Goal: Understand process/instructions: Learn how to perform a task or action

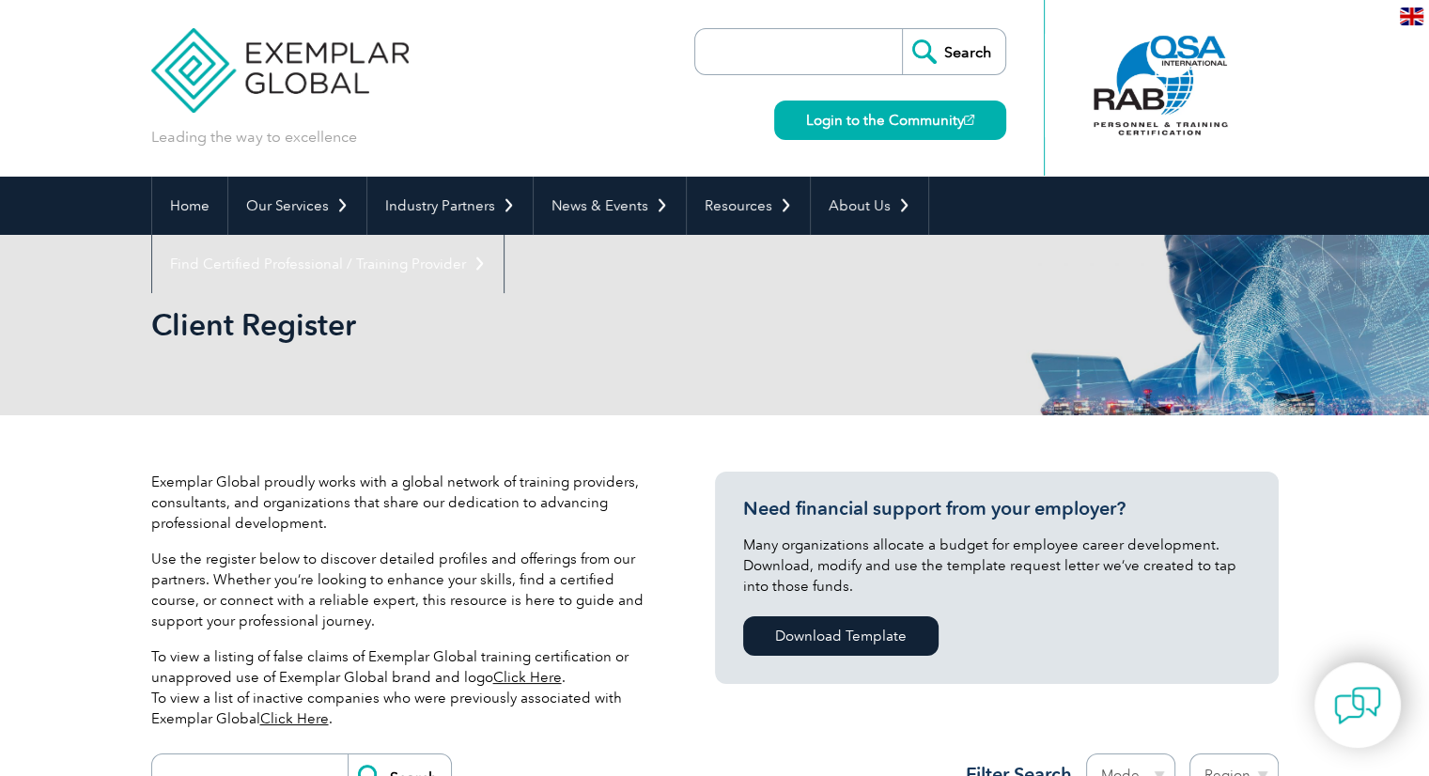
click at [252, 55] on img at bounding box center [280, 56] width 258 height 113
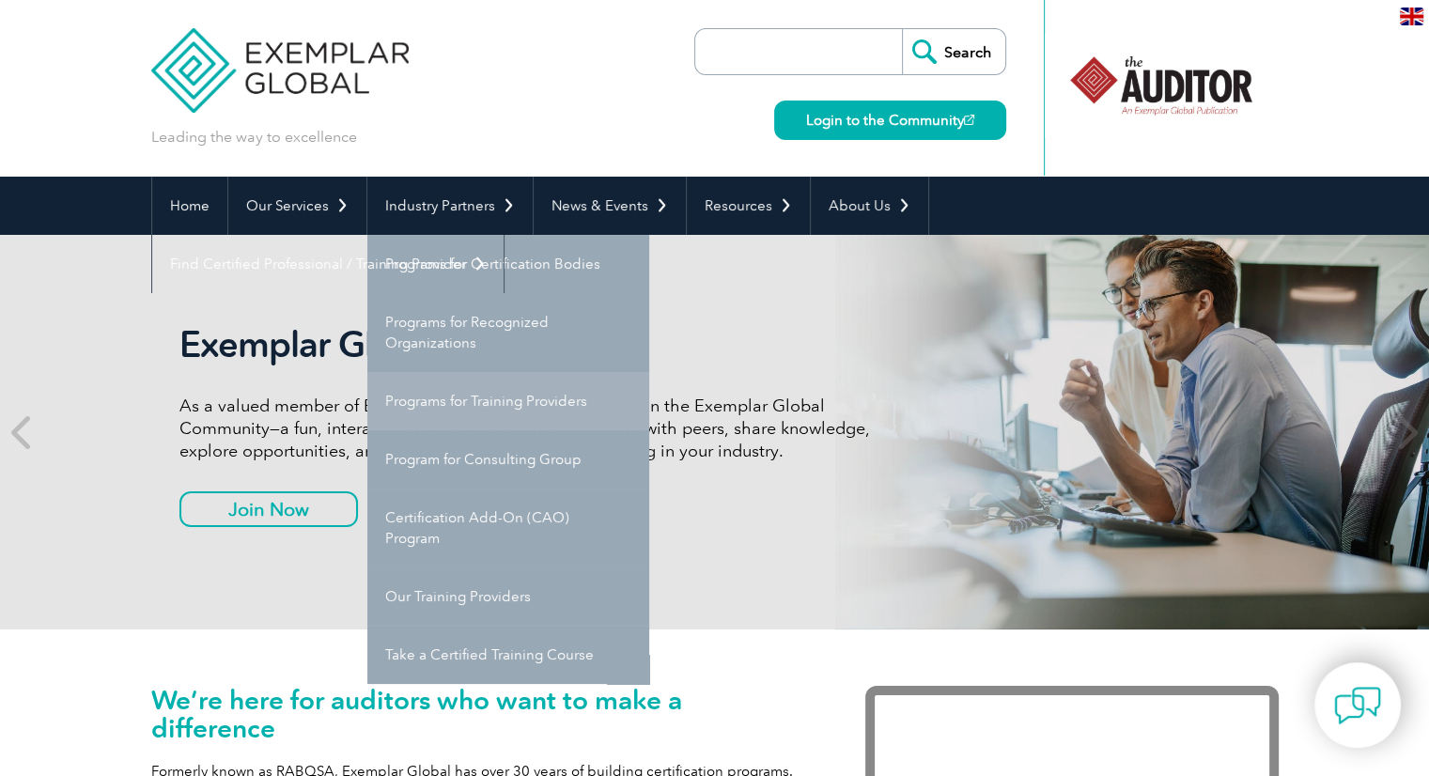
click at [436, 386] on link "Programs for Training Providers" at bounding box center [508, 401] width 282 height 58
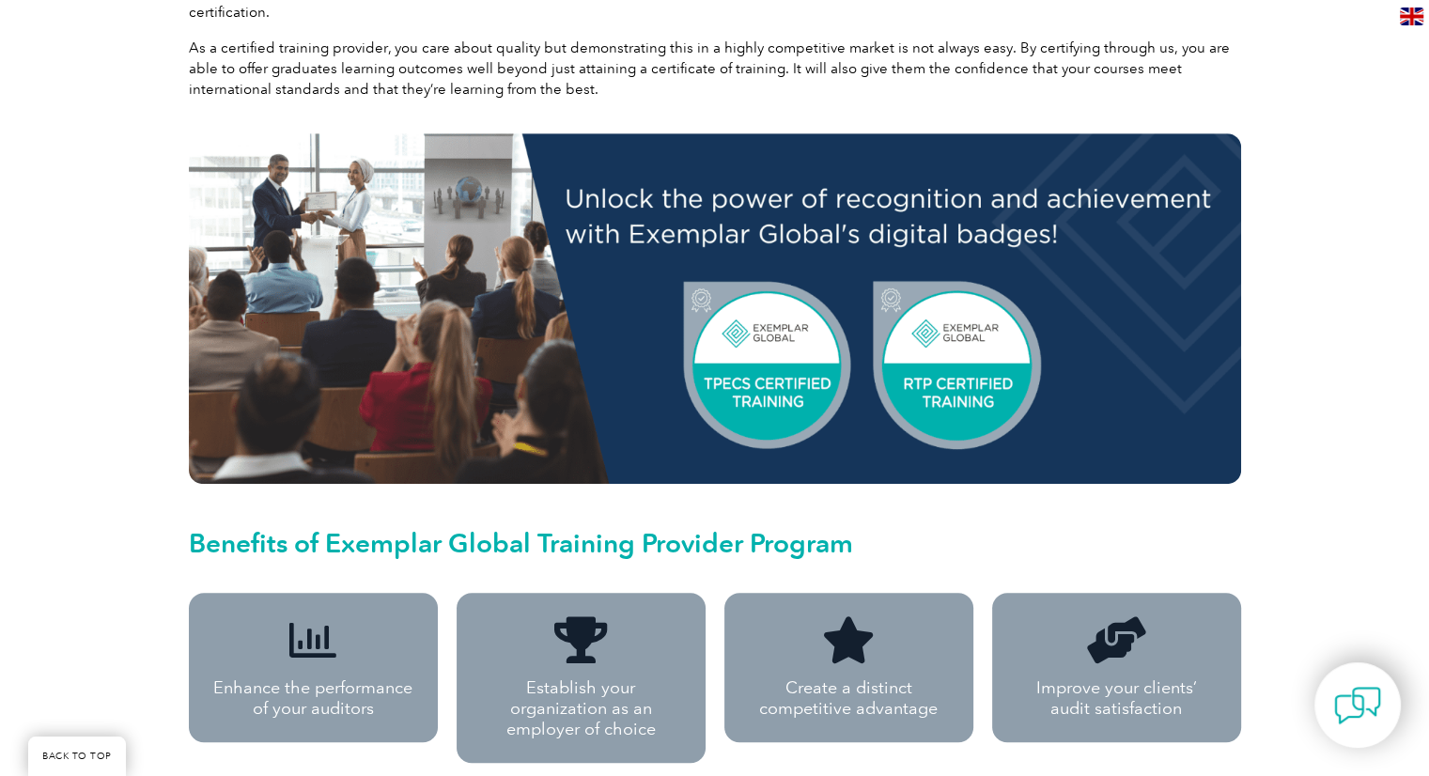
scroll to position [570, 0]
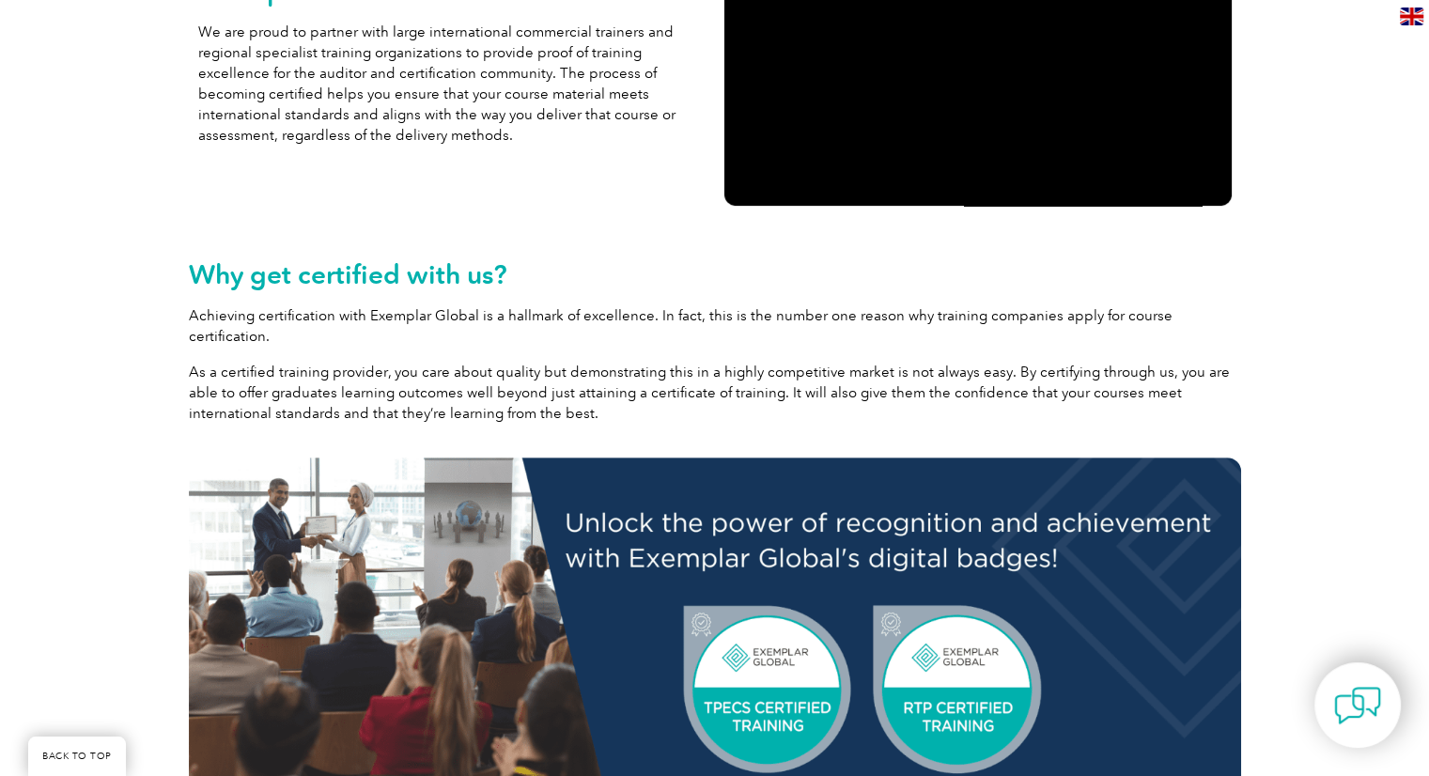
drag, startPoint x: 1438, startPoint y: 384, endPoint x: 1339, endPoint y: 136, distance: 267.0
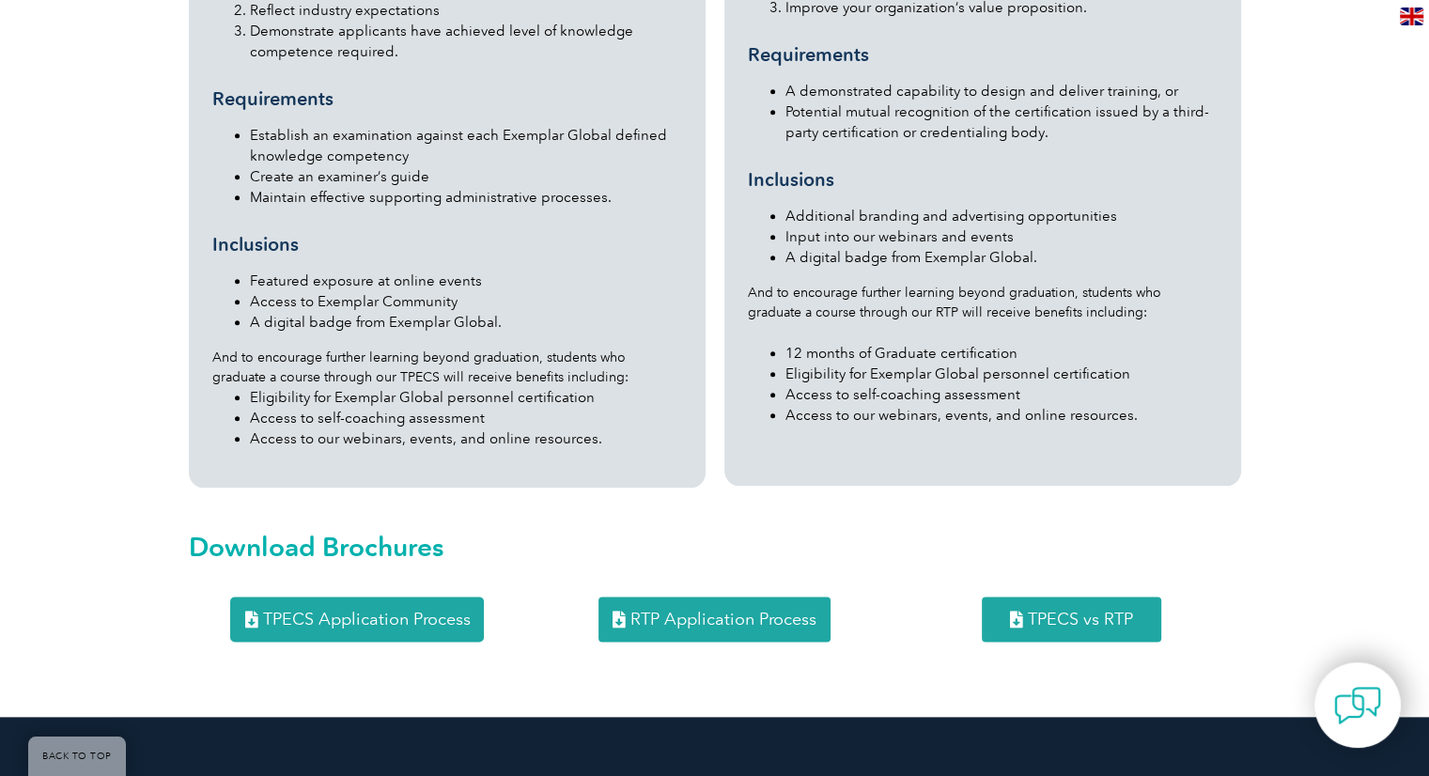
scroll to position [2199, 0]
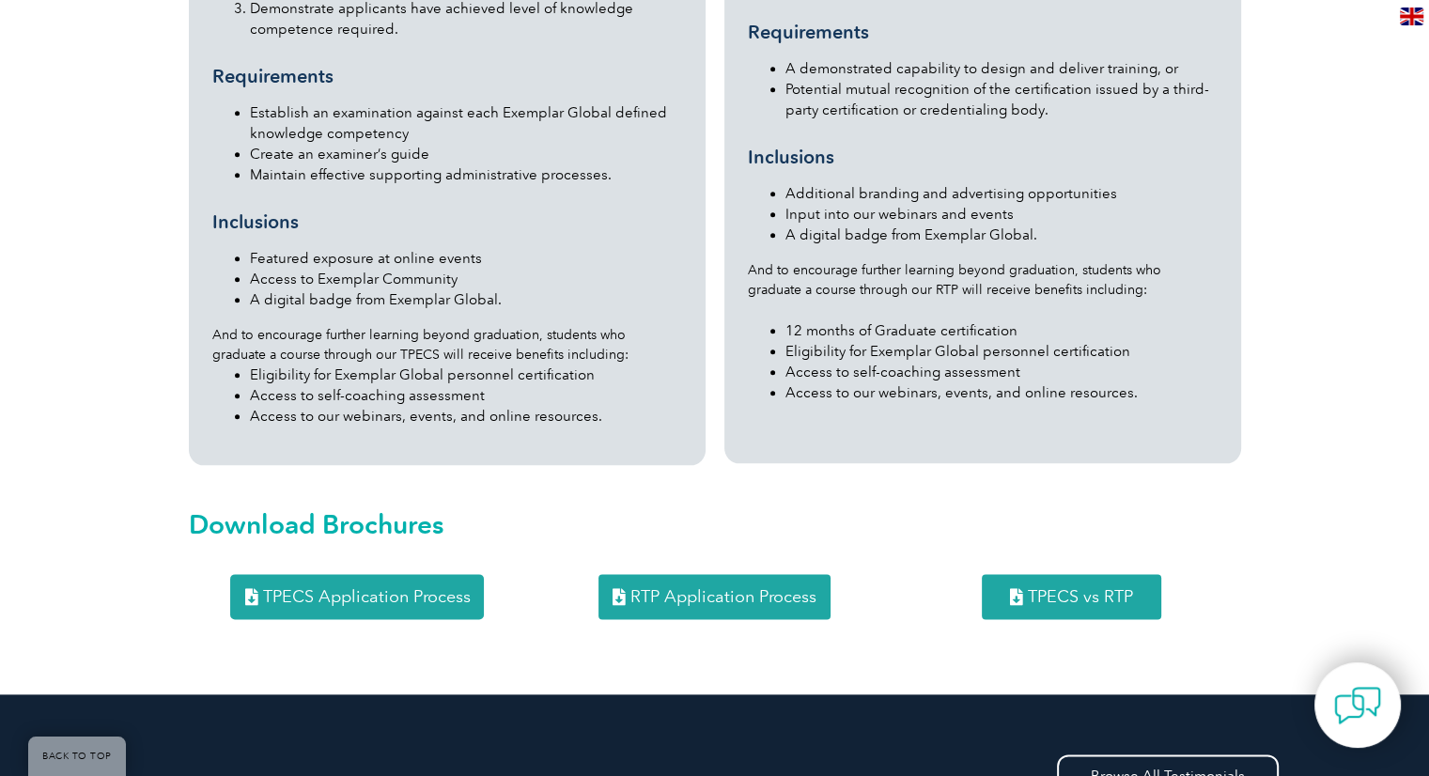
click at [335, 588] on span "TPECS Application Process" at bounding box center [366, 596] width 208 height 17
